Goal: Communication & Community: Answer question/provide support

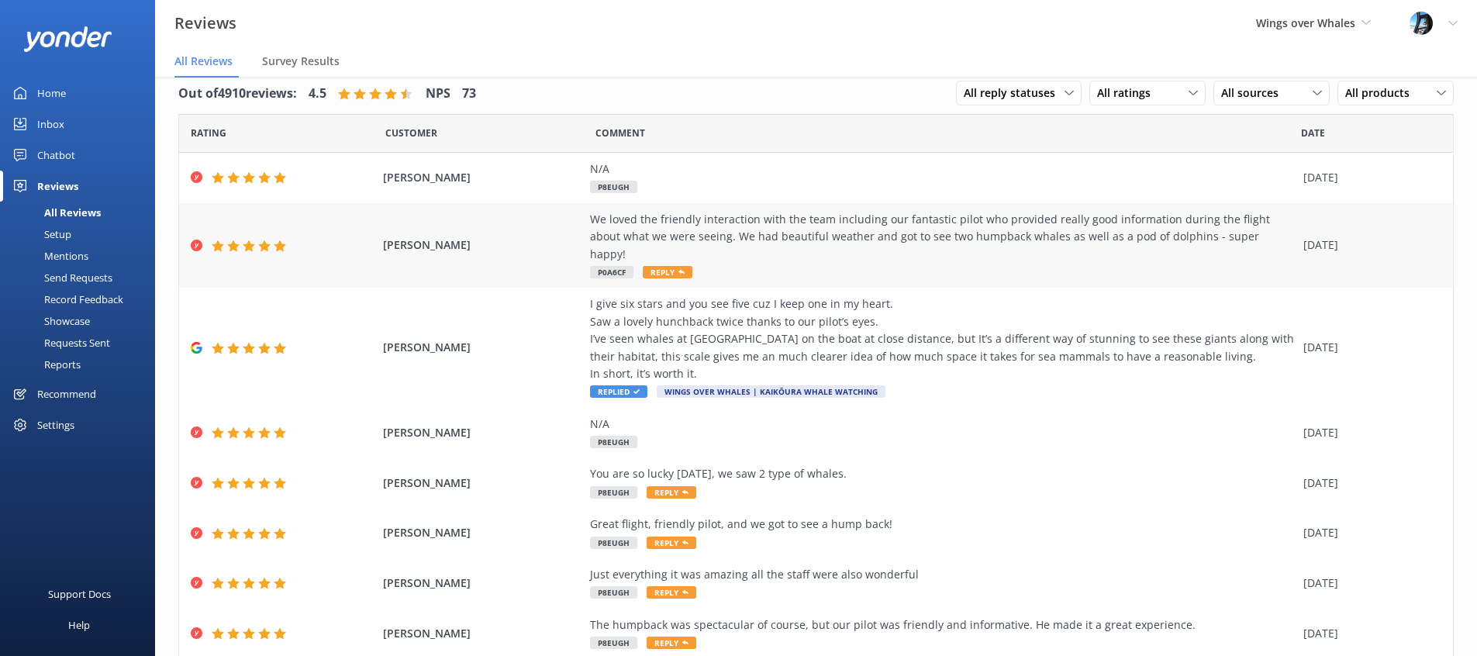
scroll to position [23, 0]
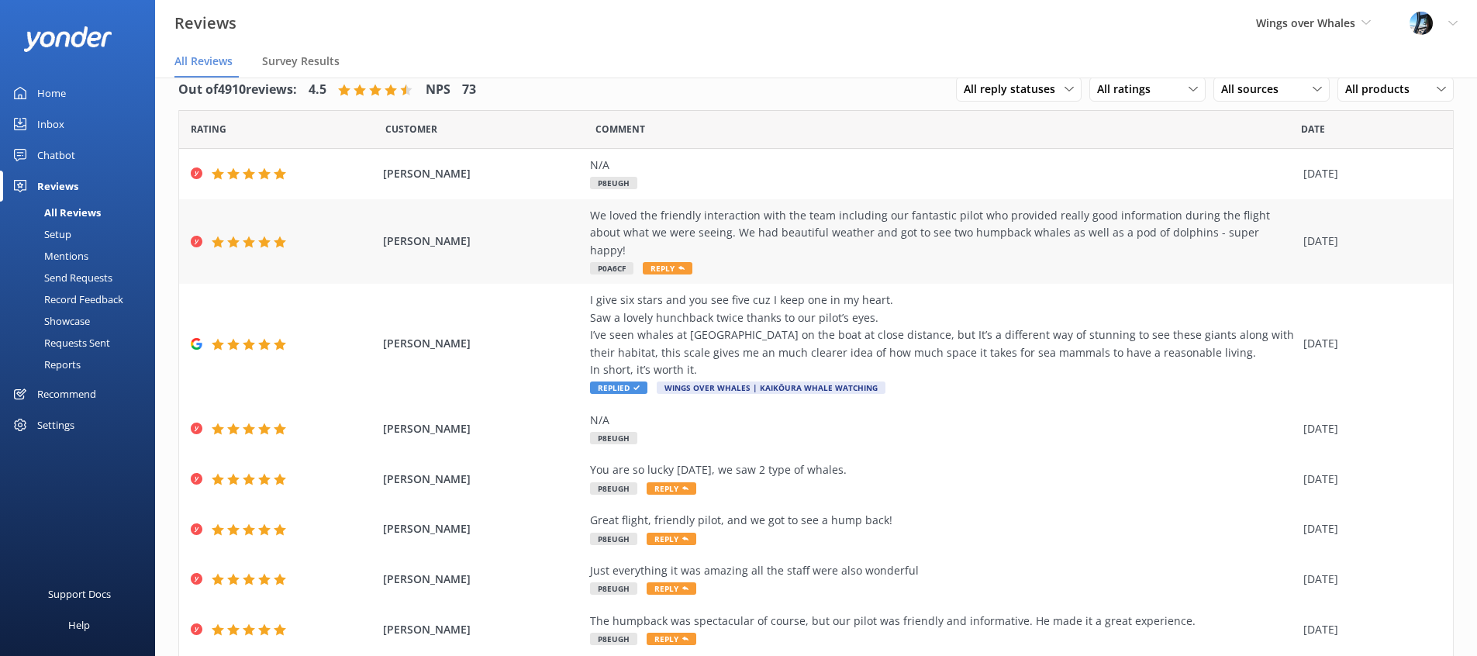
click at [787, 240] on div "We loved the friendly interaction with the team including our fantastic pilot w…" at bounding box center [943, 233] width 706 height 52
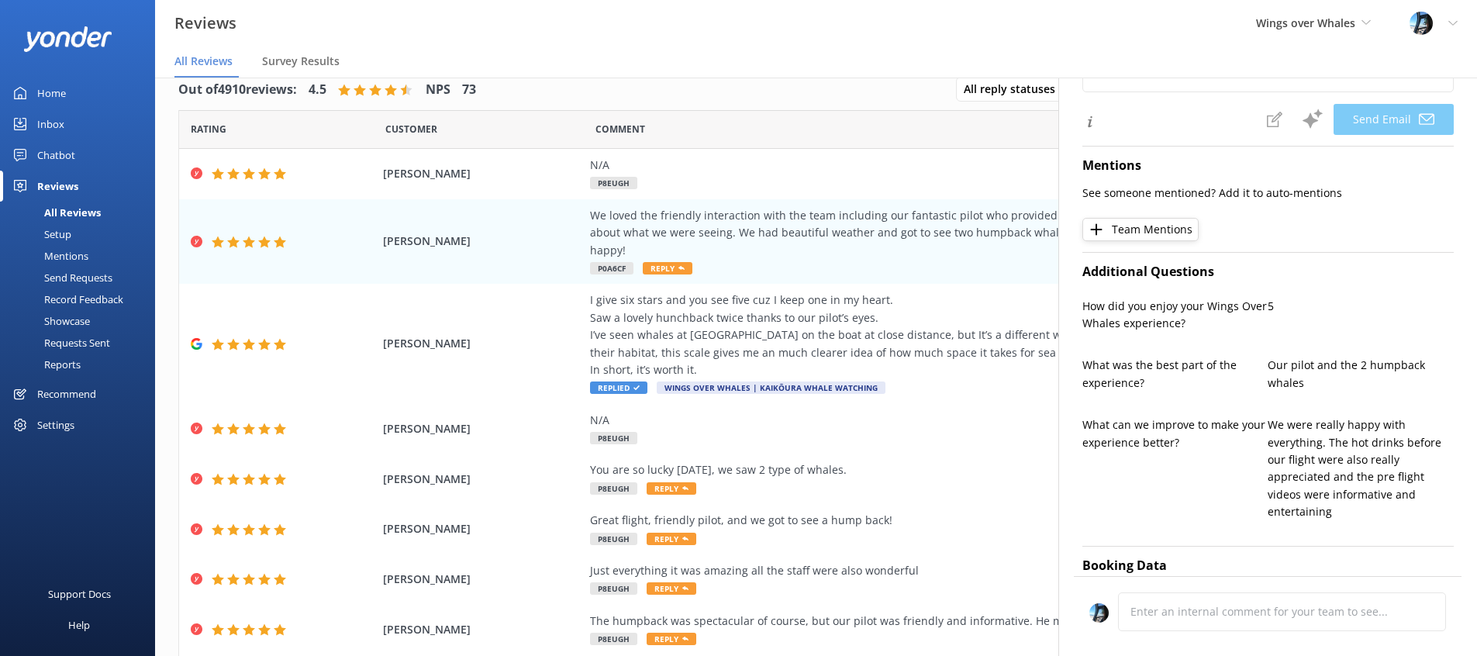
type textarea "Thank you so much, [PERSON_NAME]! We're thrilled to hear you enjoyed your fligh…"
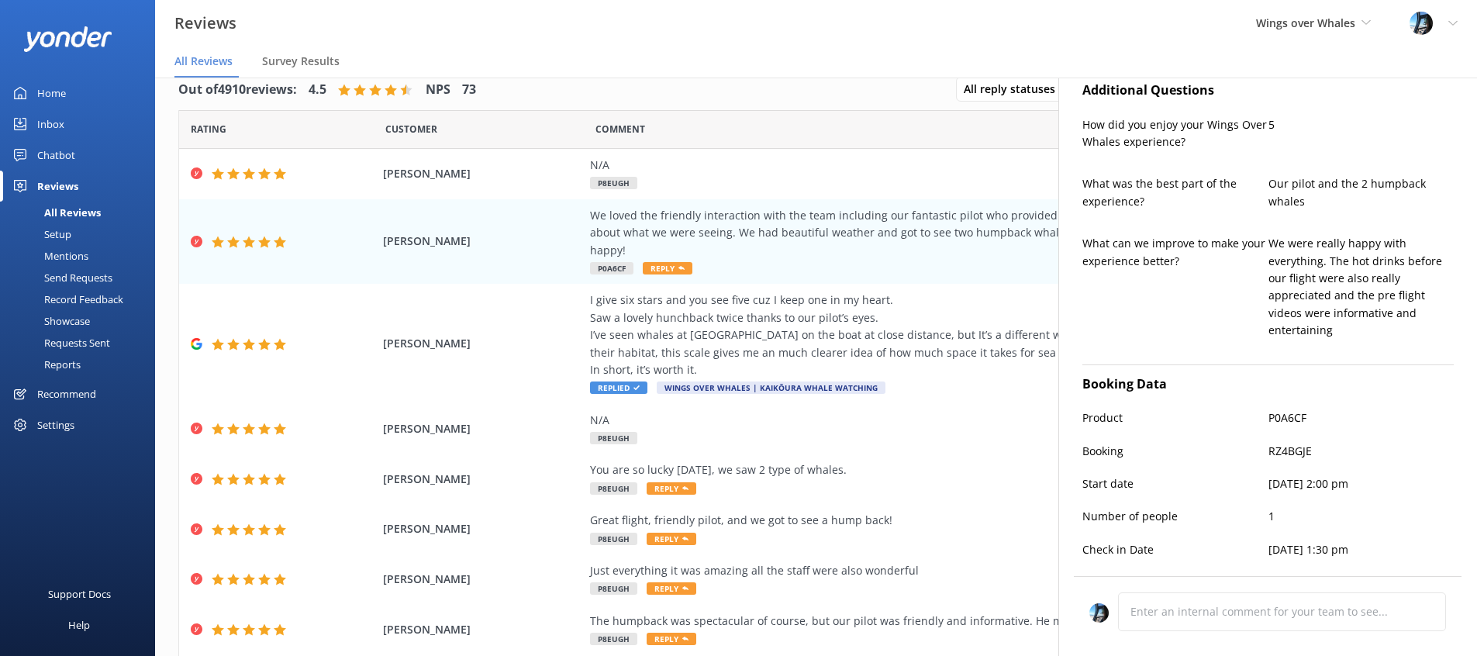
scroll to position [544, 0]
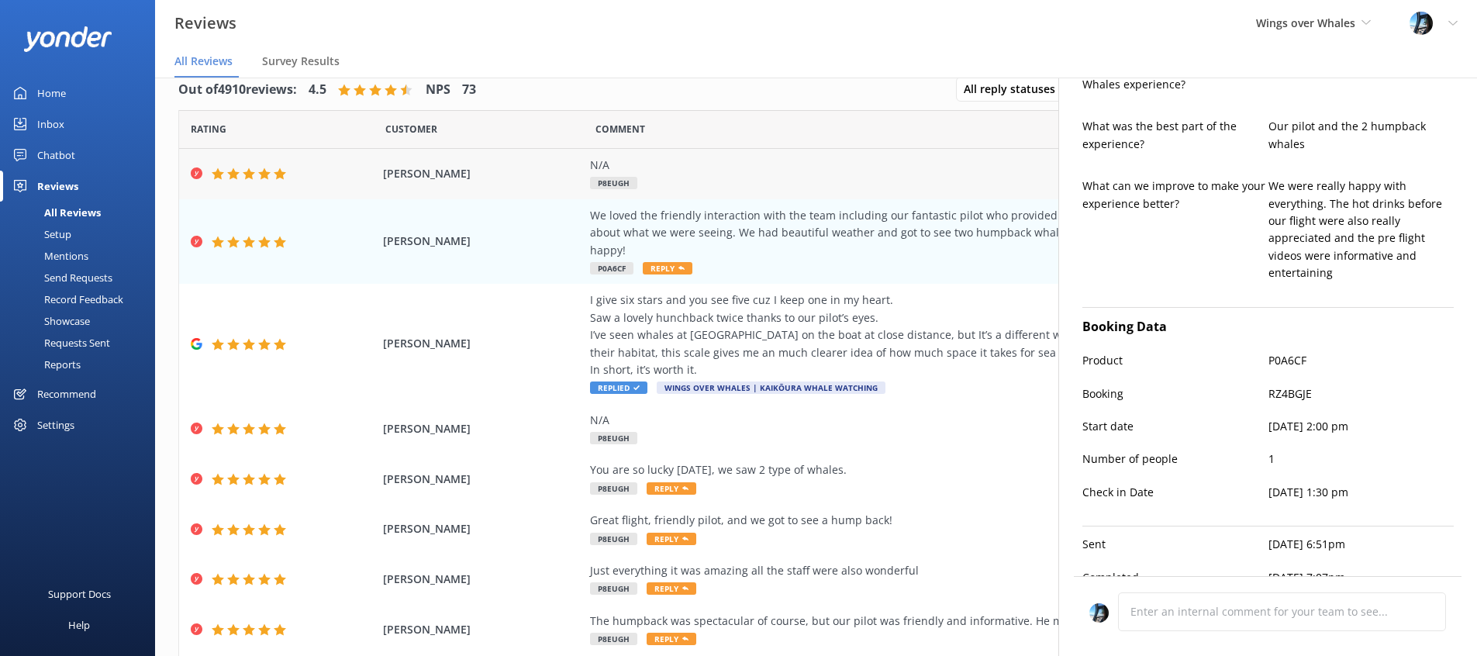
click at [771, 165] on div "N/A" at bounding box center [943, 165] width 706 height 17
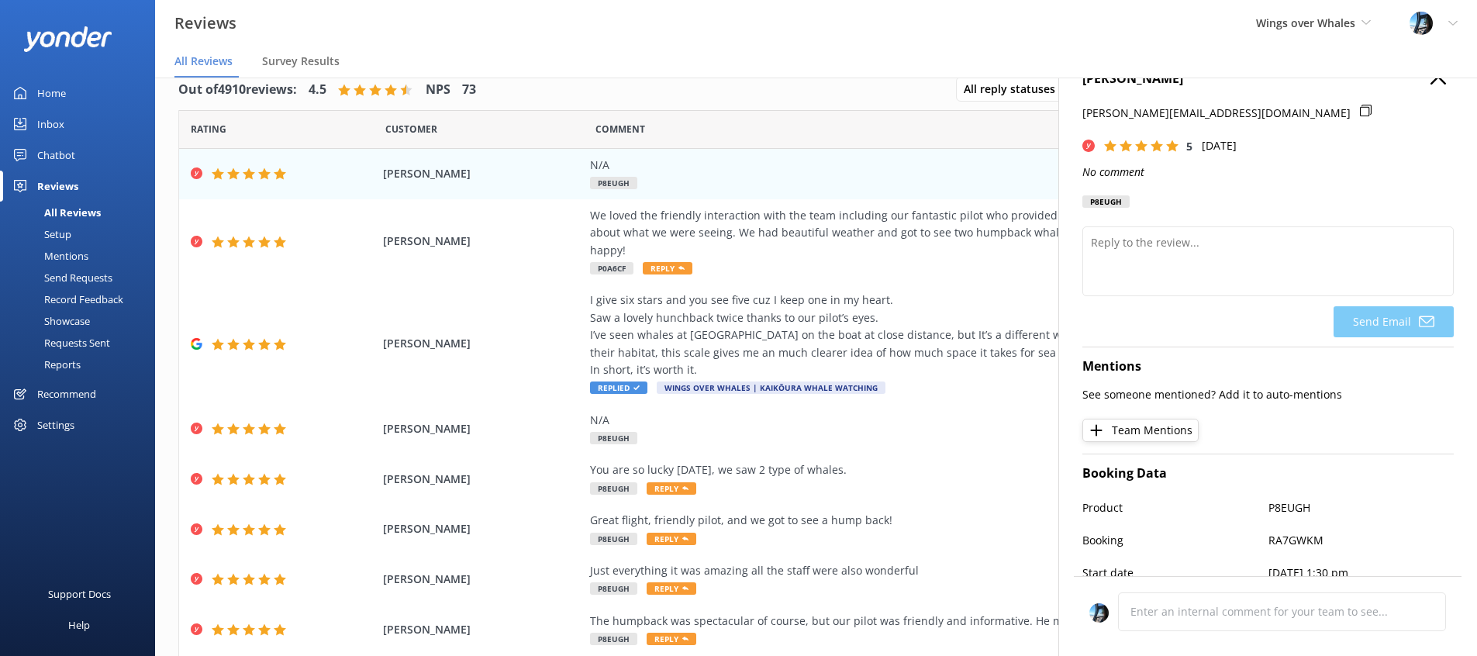
scroll to position [0, 0]
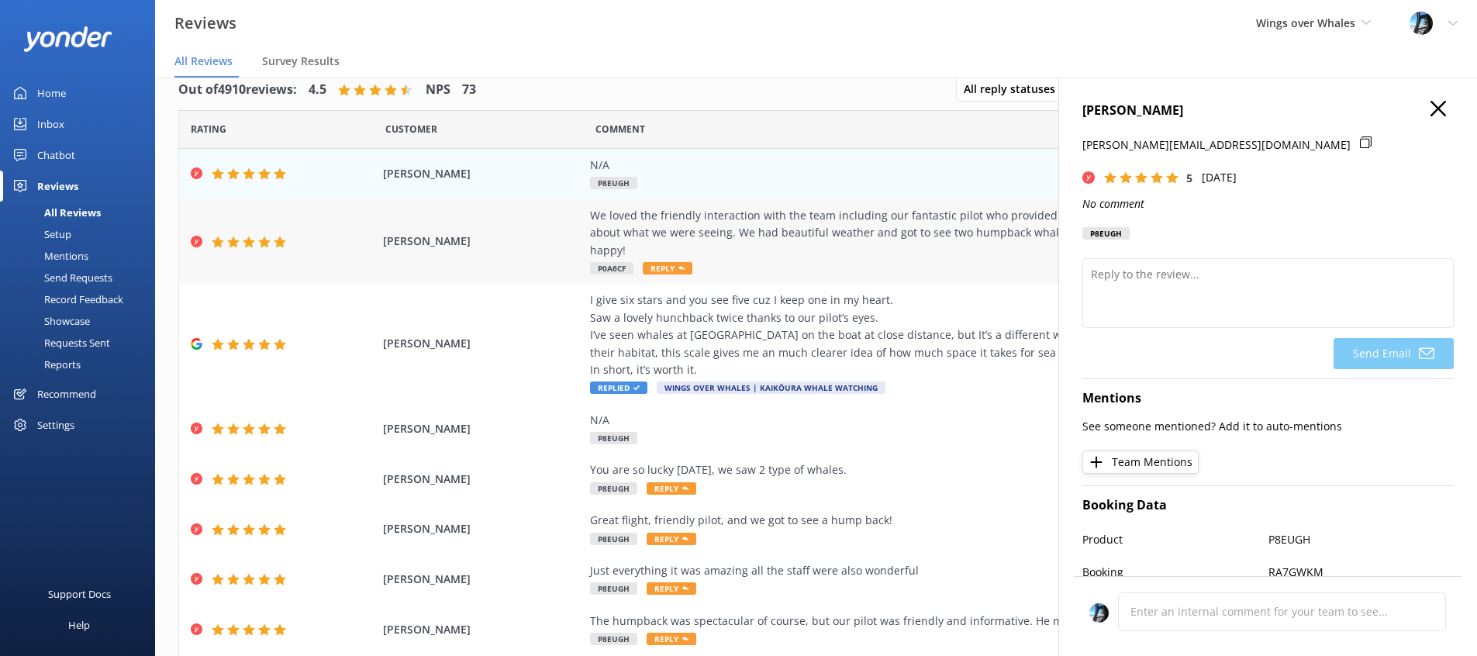
click at [778, 222] on div "We loved the friendly interaction with the team including our fantastic pilot w…" at bounding box center [943, 233] width 706 height 52
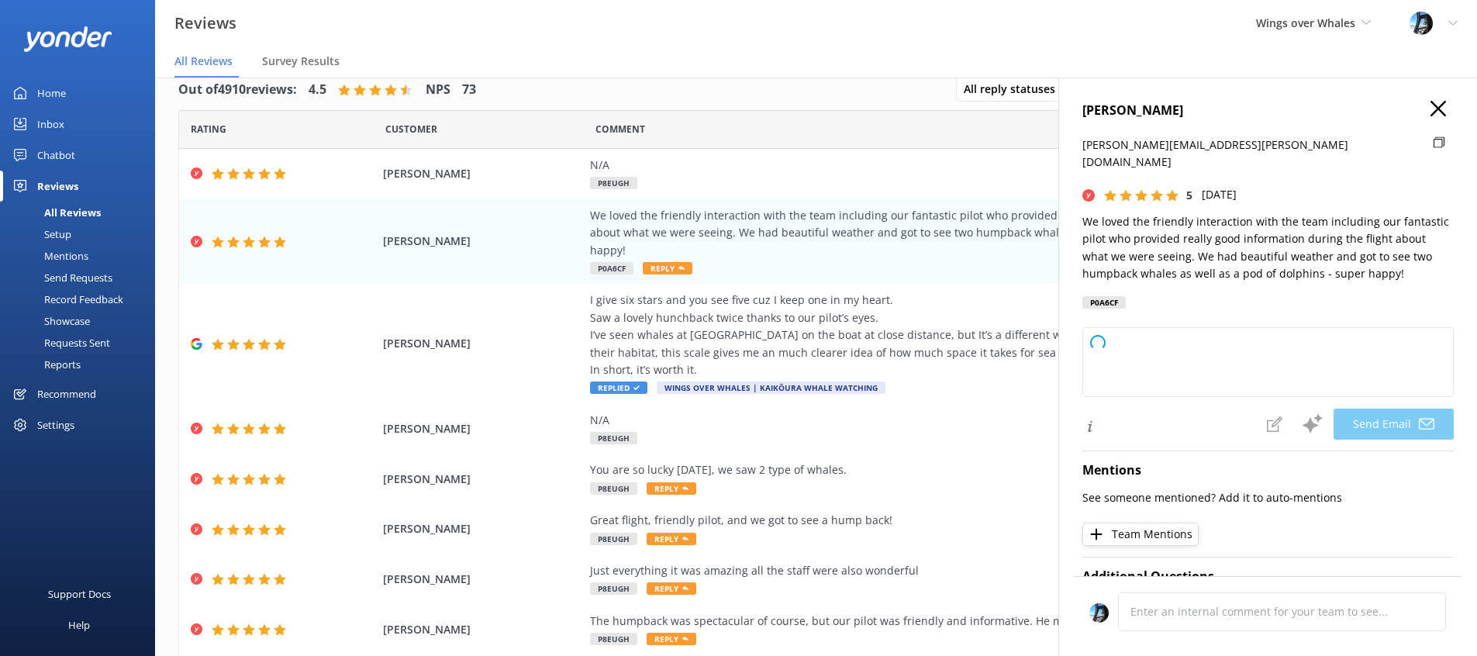
type textarea "Thank you so much for your wonderful review, [PERSON_NAME]! We're thrilled you …"
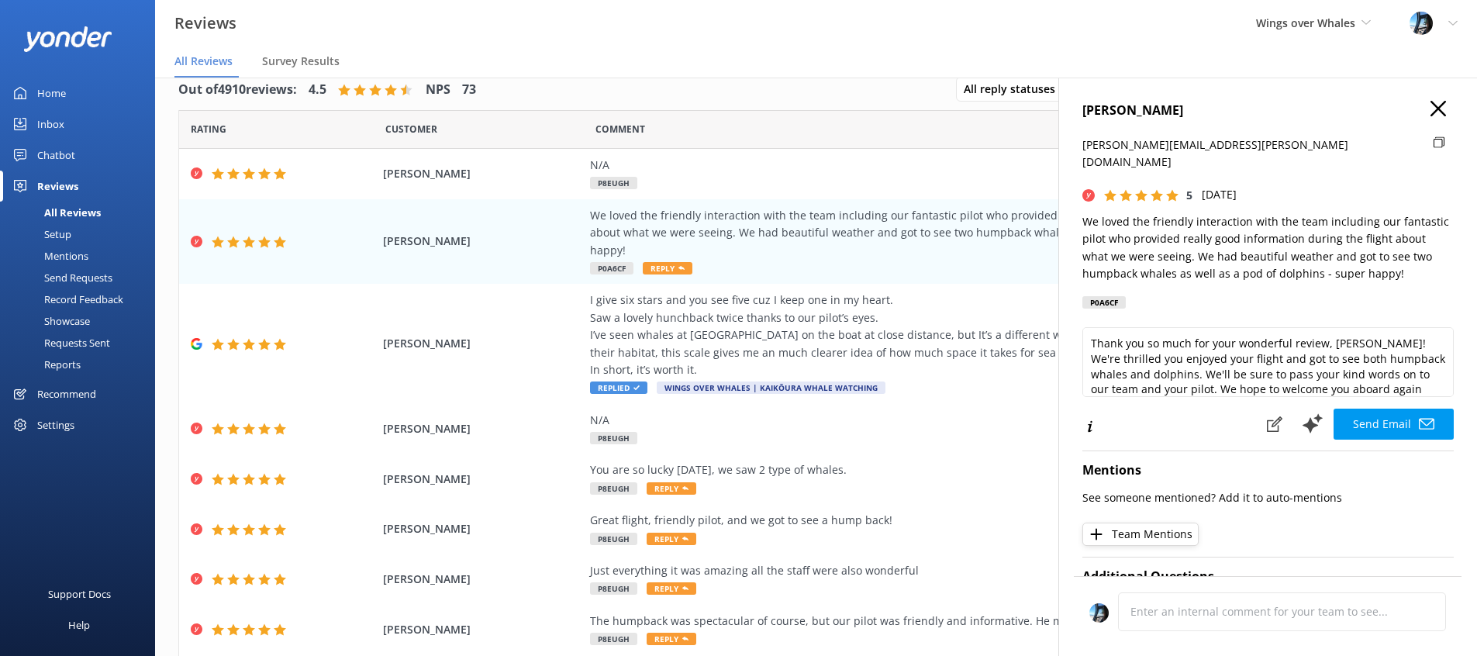
click at [1440, 109] on icon "button" at bounding box center [1439, 109] width 16 height 16
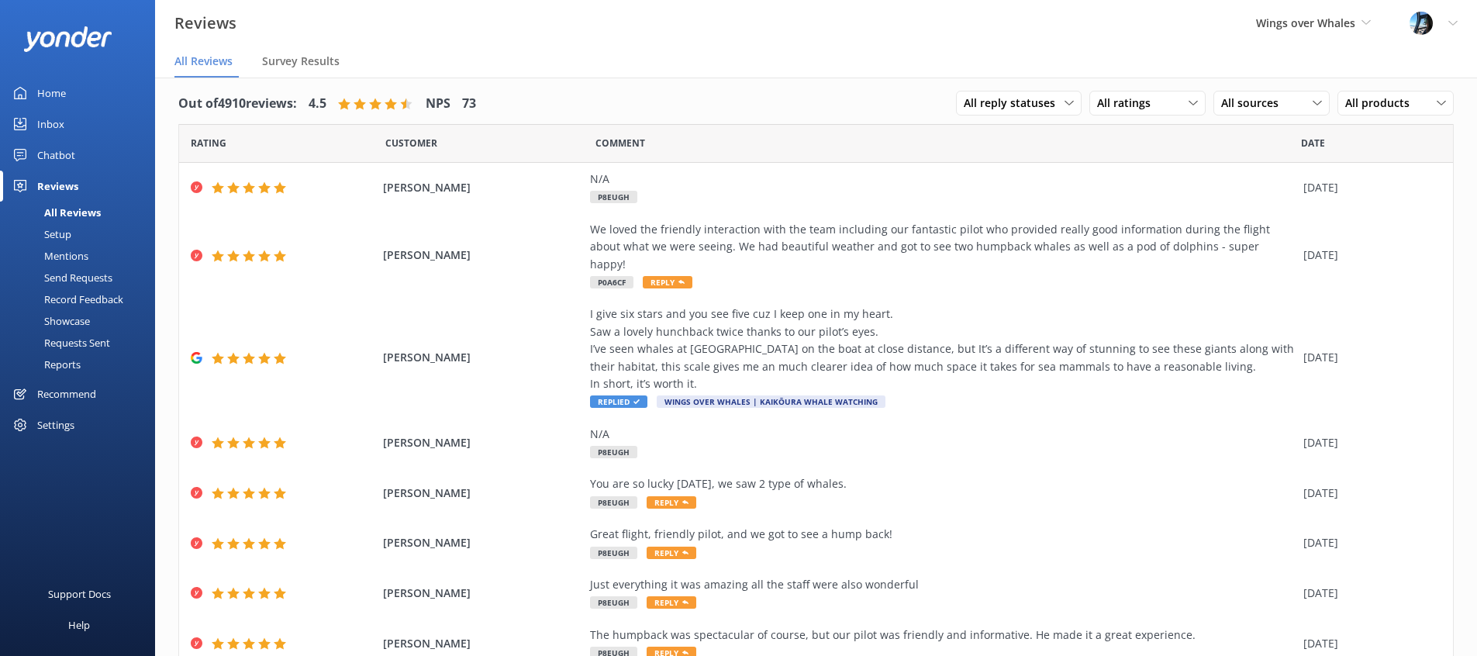
scroll to position [23, 0]
